Goal: Task Accomplishment & Management: Manage account settings

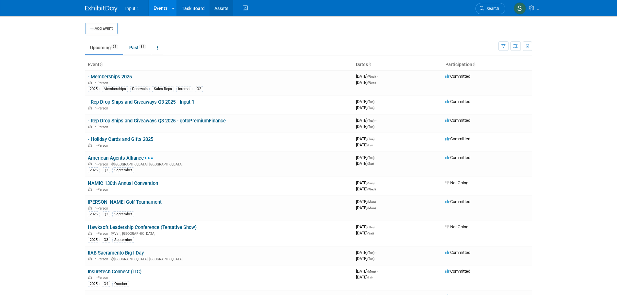
click at [222, 12] on link "Assets" at bounding box center [221, 8] width 24 height 16
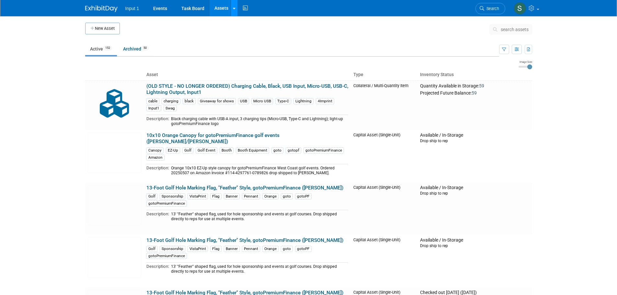
click at [233, 8] on icon at bounding box center [234, 8] width 3 height 4
click at [242, 35] on link "Search Assets" at bounding box center [259, 32] width 57 height 9
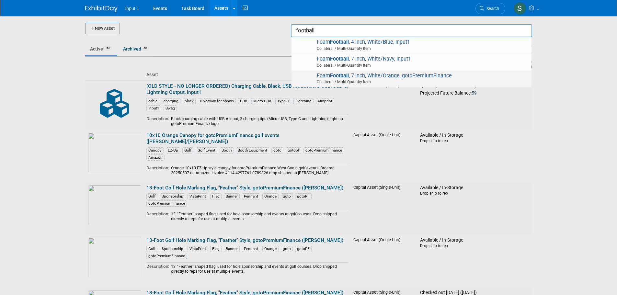
click at [369, 78] on span "Foam Football , 7 Inch, White/Orange, gotoPremiumFinance Collateral / Multi-Qua…" at bounding box center [411, 79] width 233 height 13
type input "Foam Football, 7 Inch, White/Orange, gotoPremiumFinance"
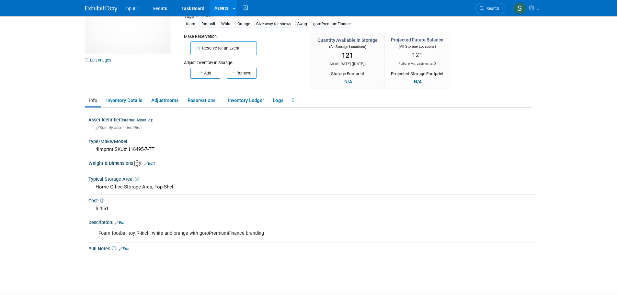
scroll to position [79, 0]
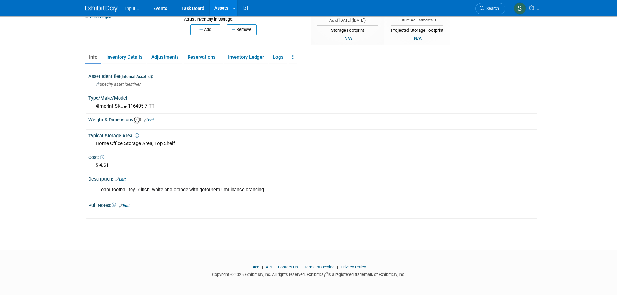
click at [154, 120] on link "Edit" at bounding box center [149, 120] width 11 height 5
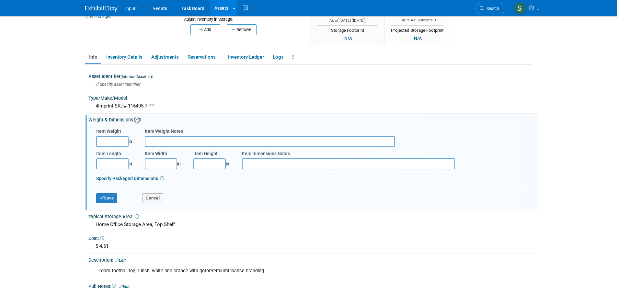
click at [104, 140] on input "Item Weight" at bounding box center [112, 141] width 32 height 11
type input "12.00"
type input "b"
type input "Box of 50 (default factory shipment)"
type input "20.00"
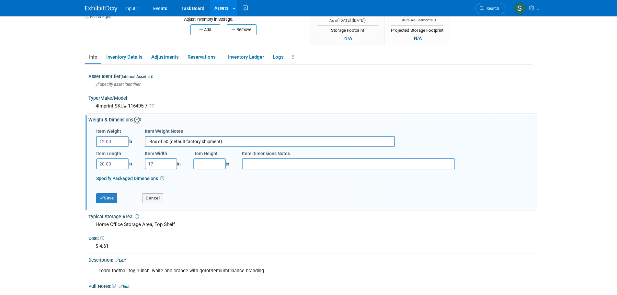
type input "17.00"
click at [247, 203] on div "Save Cancel" at bounding box center [314, 197] width 436 height 22
click at [163, 178] on icon at bounding box center [162, 178] width 4 height 4
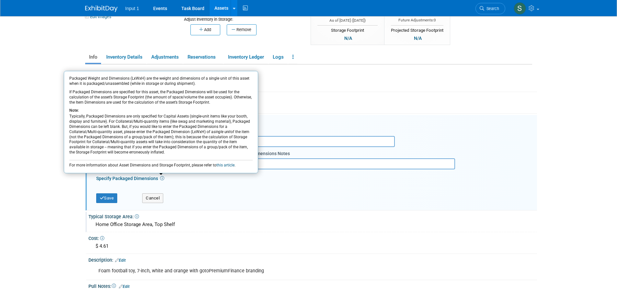
click at [274, 216] on div "Typical Storage Area:" at bounding box center [312, 216] width 448 height 8
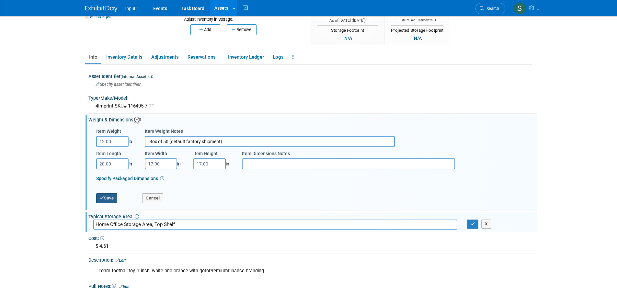
click at [115, 195] on button "Save" at bounding box center [106, 198] width 21 height 10
